Goal: Navigation & Orientation: Find specific page/section

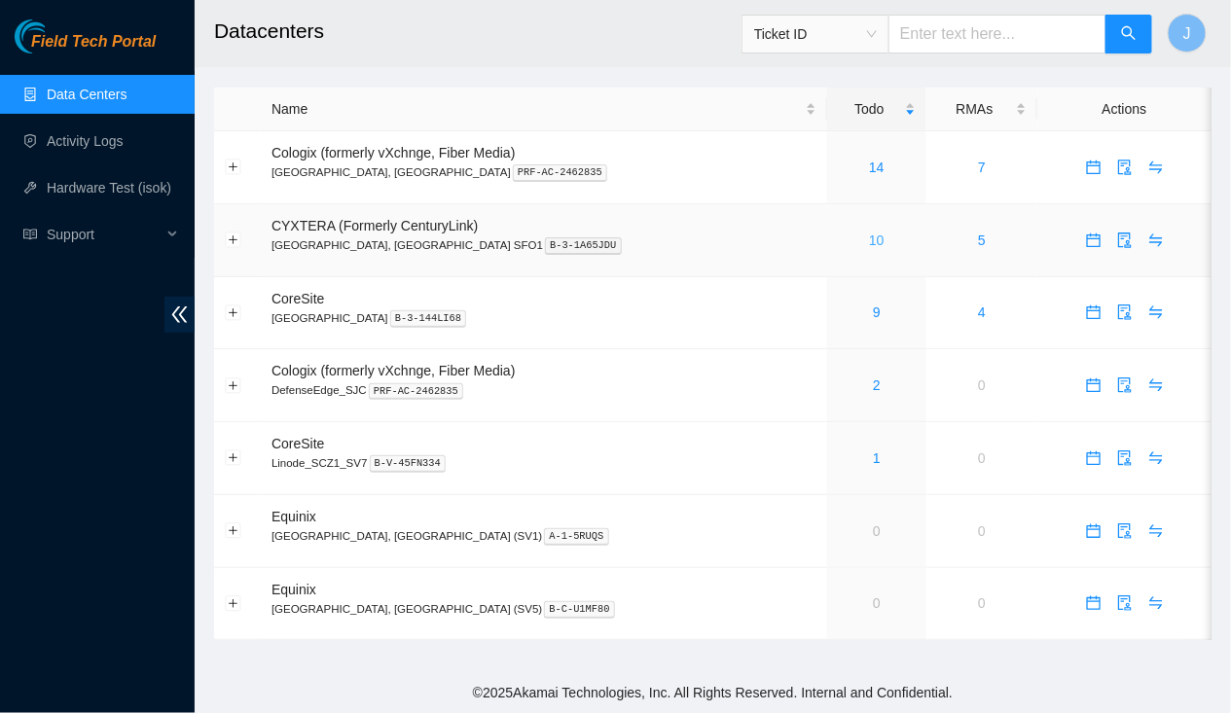
click at [869, 239] on link "10" at bounding box center [877, 241] width 16 height 16
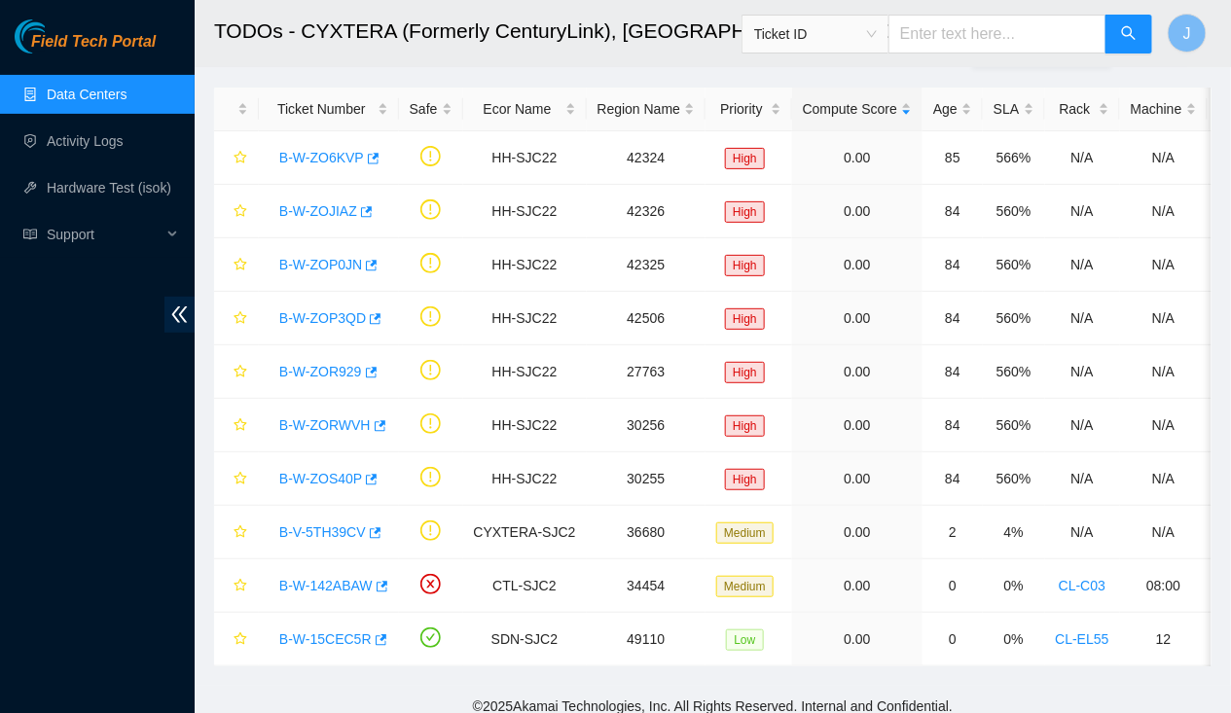
scroll to position [86, 0]
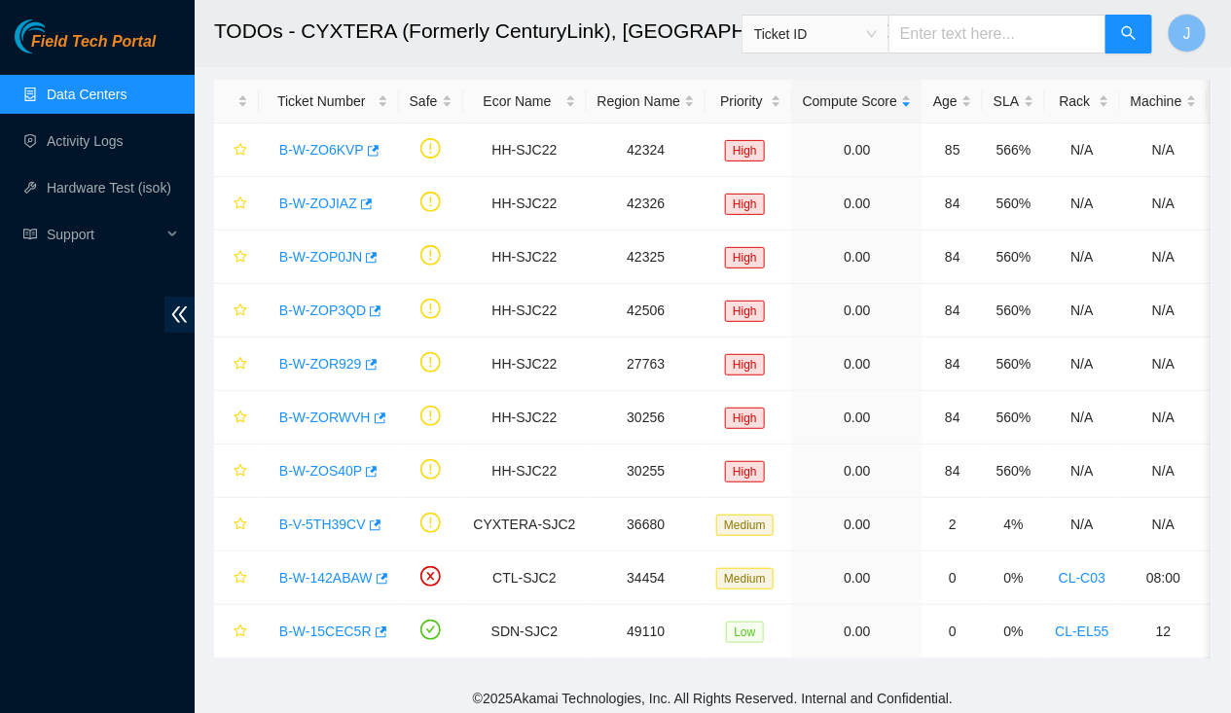
click at [91, 96] on link "Data Centers" at bounding box center [87, 95] width 80 height 16
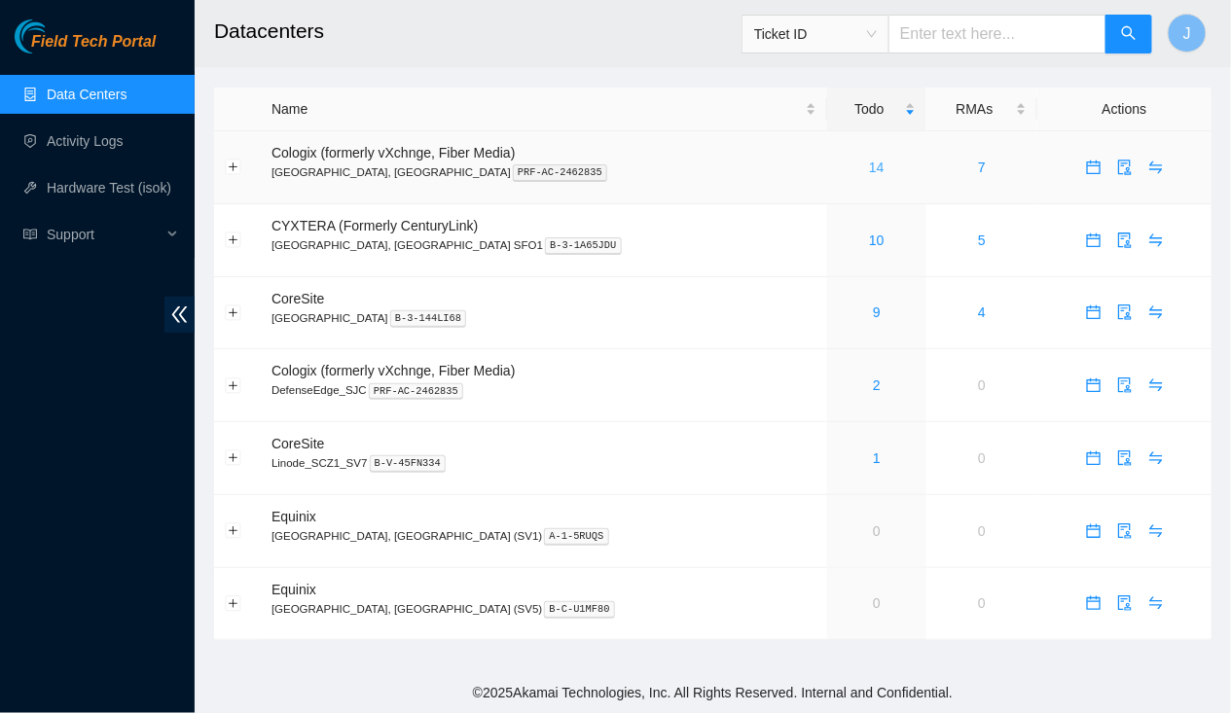
click at [869, 164] on link "14" at bounding box center [877, 168] width 16 height 16
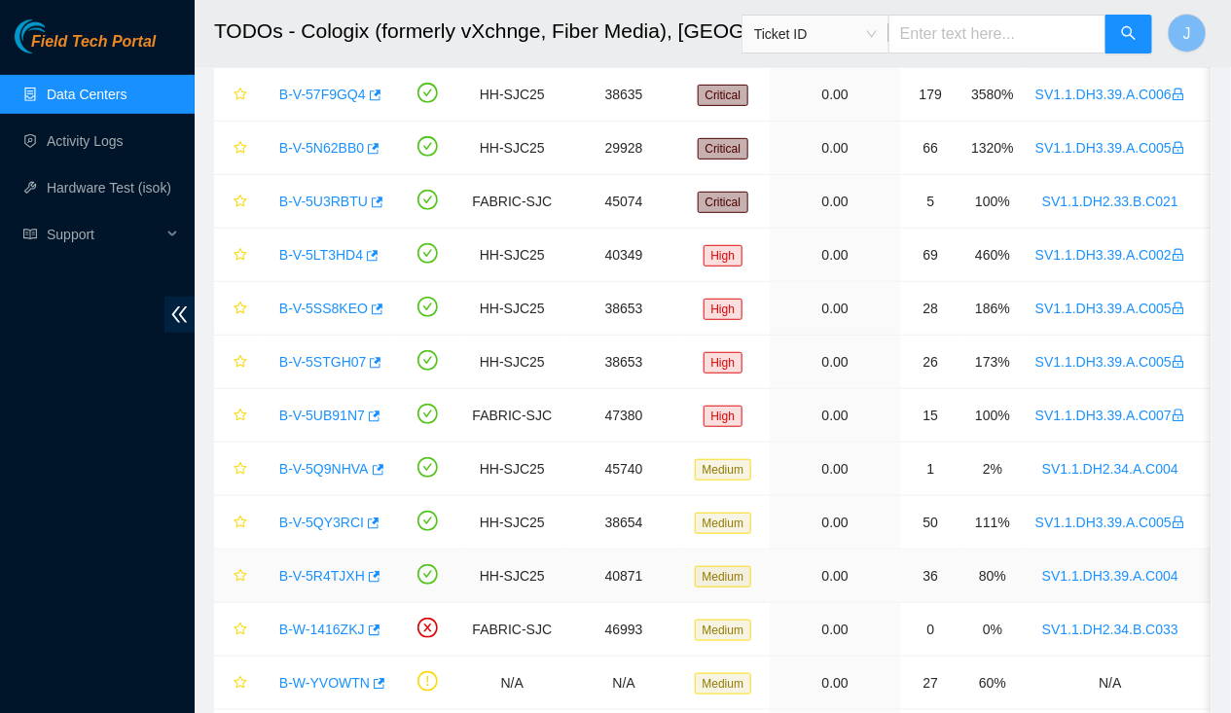
scroll to position [298, 0]
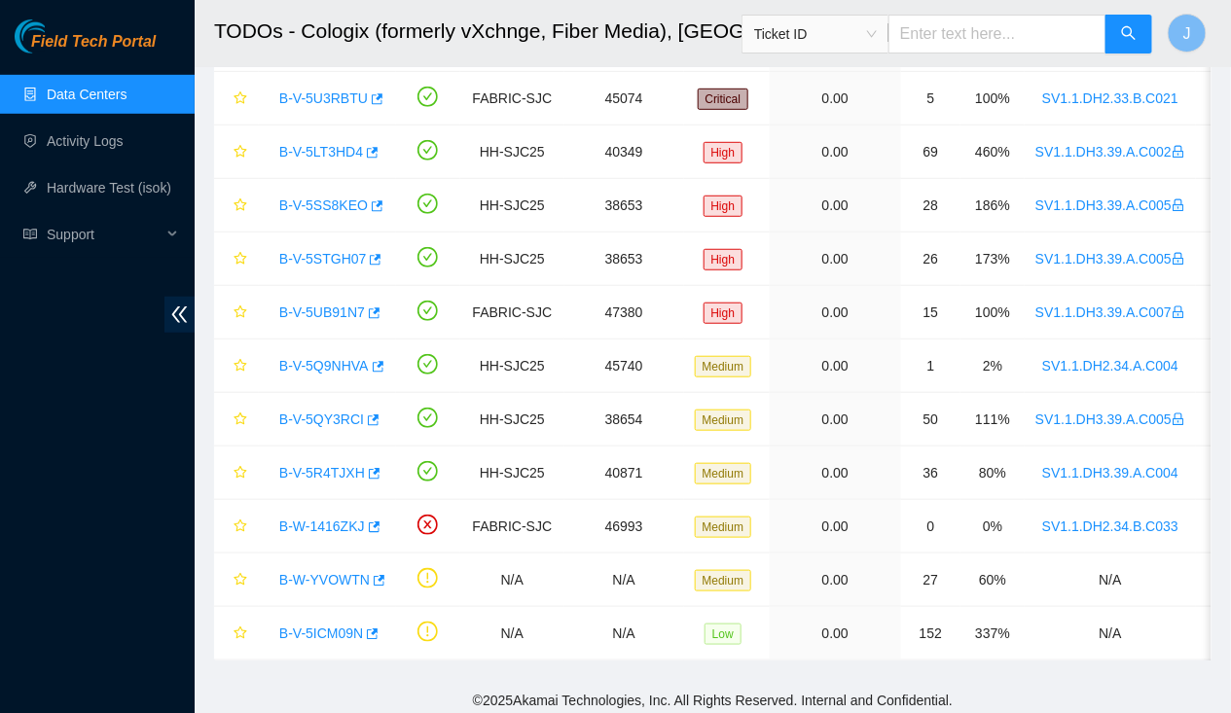
click at [81, 87] on link "Data Centers" at bounding box center [87, 95] width 80 height 16
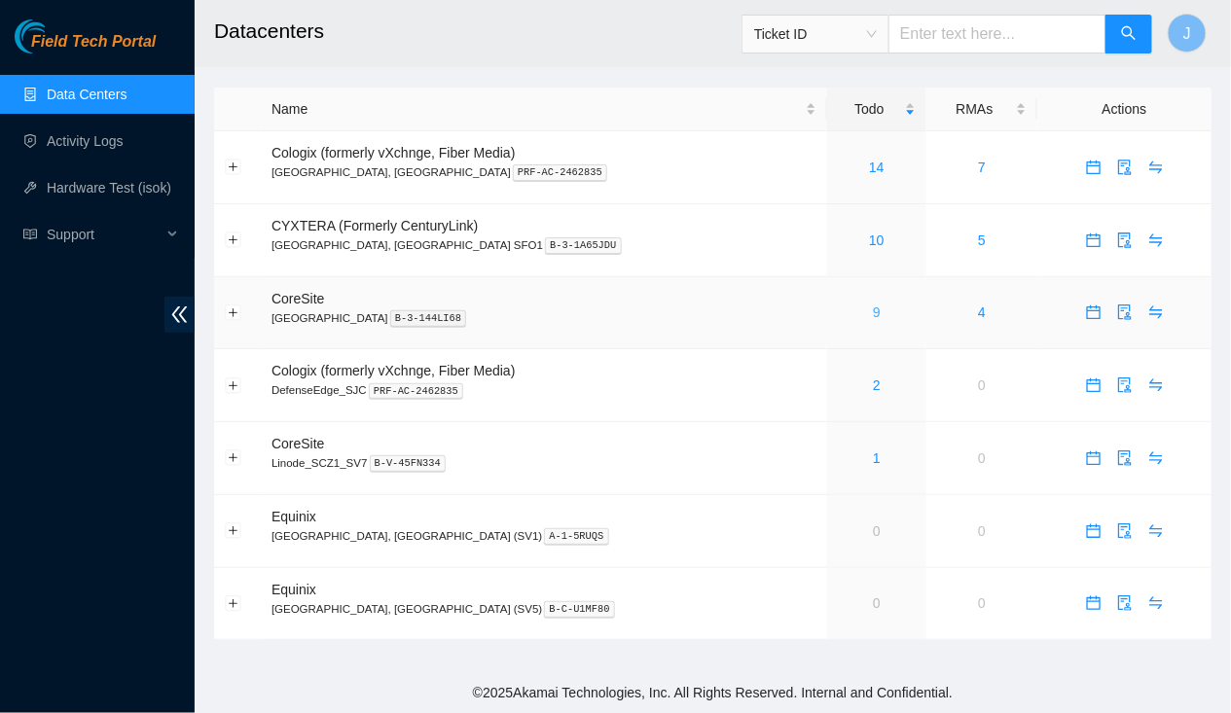
click at [873, 305] on link "9" at bounding box center [877, 313] width 8 height 16
